Goal: Entertainment & Leisure: Consume media (video, audio)

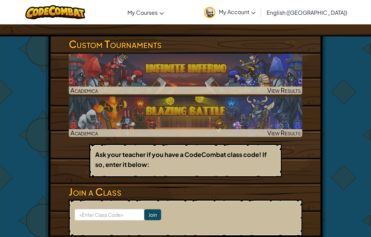
scroll to position [104, 0]
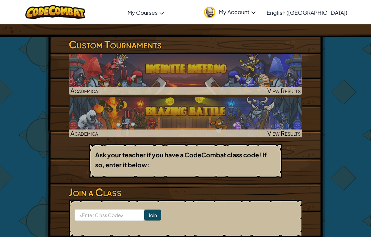
click at [103, 128] on img at bounding box center [185, 117] width 233 height 41
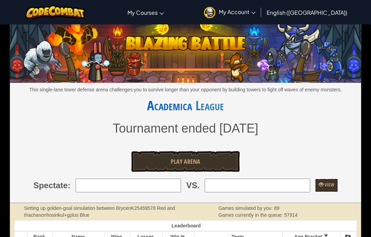
click at [182, 163] on span "Play Arena" at bounding box center [186, 161] width 30 height 9
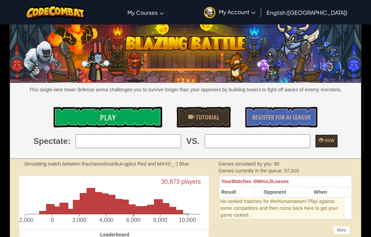
click at [120, 111] on link "Play" at bounding box center [108, 117] width 109 height 21
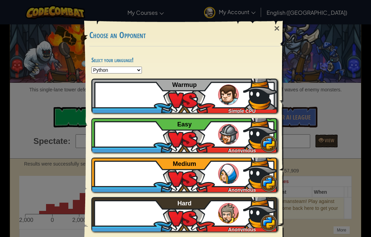
click at [134, 105] on div "SamuelG188 Simple CPU Warmup" at bounding box center [184, 96] width 186 height 34
